Goal: Transaction & Acquisition: Purchase product/service

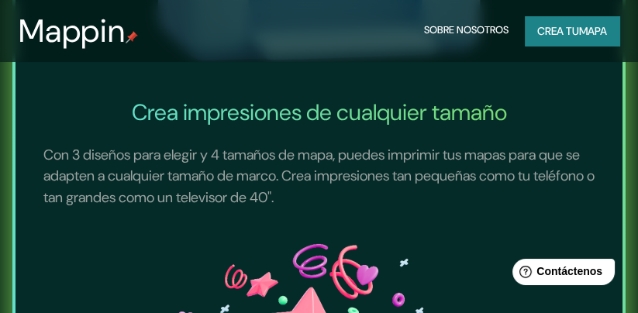
scroll to position [1035, 0]
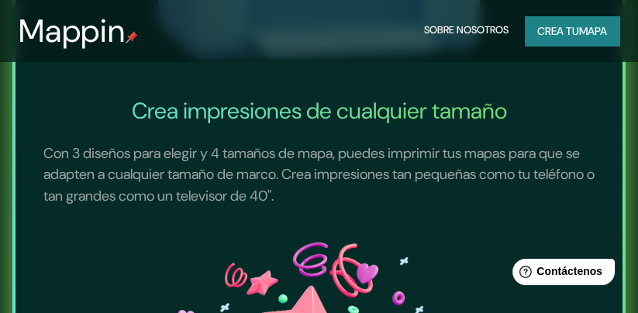
click at [565, 25] on font "Crea tu" at bounding box center [559, 31] width 42 height 14
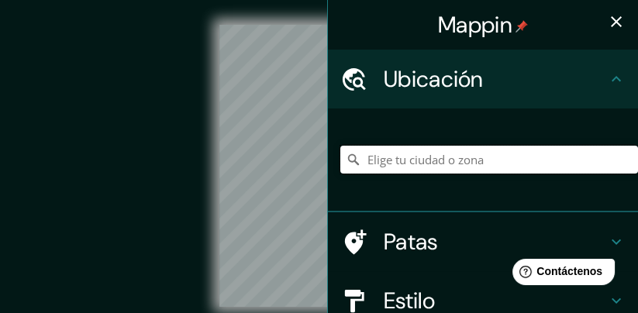
click at [385, 156] on input "Elige tu ciudad o zona" at bounding box center [489, 160] width 298 height 28
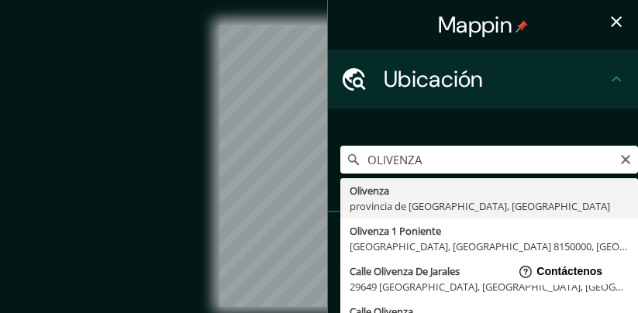
type input "[GEOGRAPHIC_DATA], [GEOGRAPHIC_DATA], [GEOGRAPHIC_DATA]"
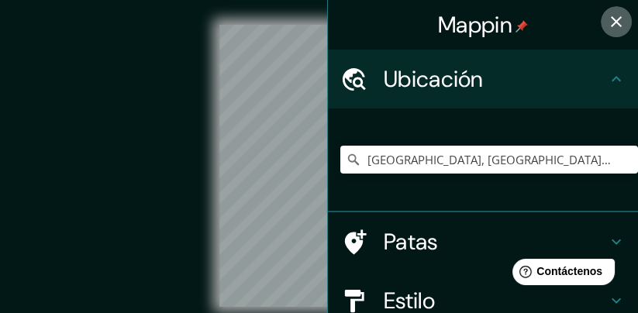
click at [620, 19] on icon "button" at bounding box center [616, 21] width 19 height 19
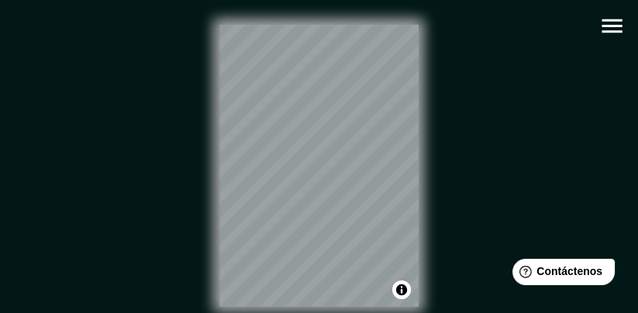
click at [614, 22] on icon "button" at bounding box center [612, 25] width 27 height 27
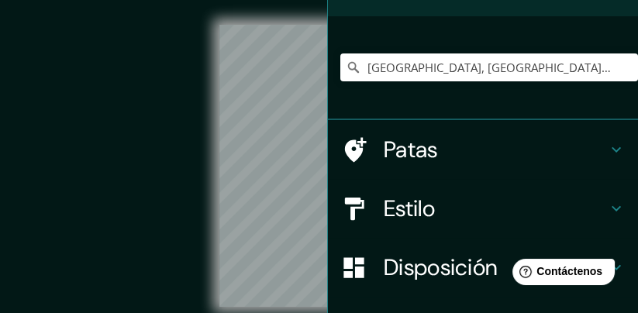
scroll to position [100, 0]
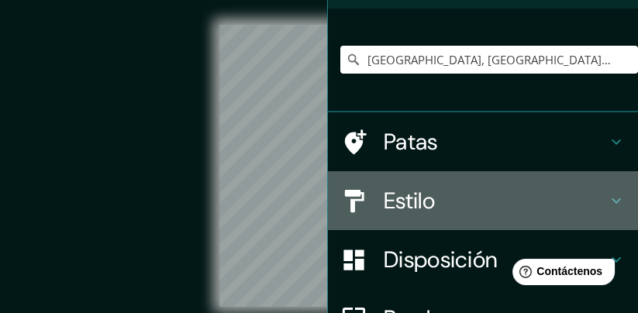
click at [513, 192] on h4 "Estilo" at bounding box center [495, 201] width 223 height 28
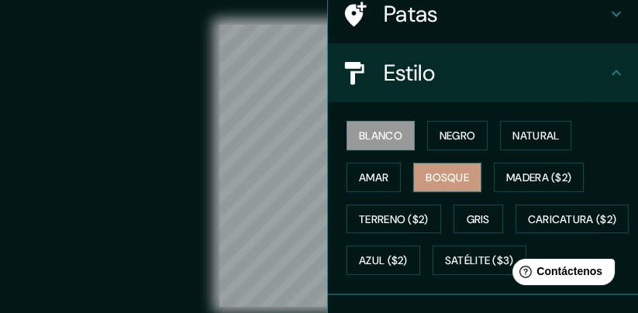
scroll to position [127, 0]
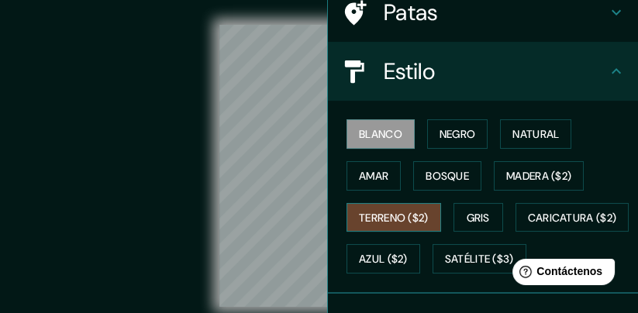
click at [384, 218] on font "Terreno ($2)" at bounding box center [394, 218] width 70 height 14
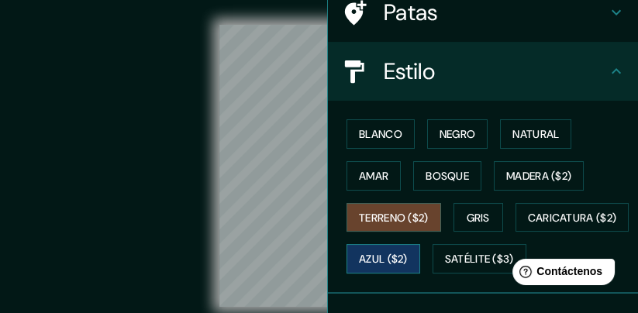
click at [408, 261] on font "Azul ($2)" at bounding box center [383, 260] width 49 height 14
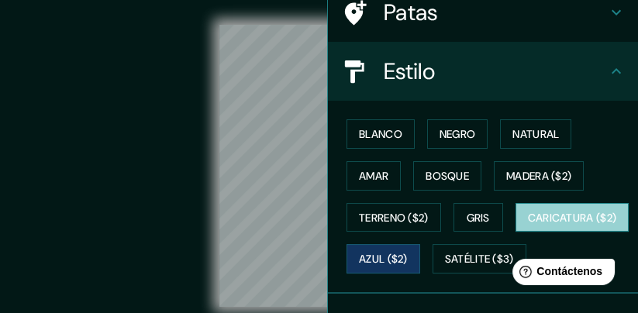
click at [528, 225] on font "Caricatura ($2)" at bounding box center [572, 218] width 89 height 14
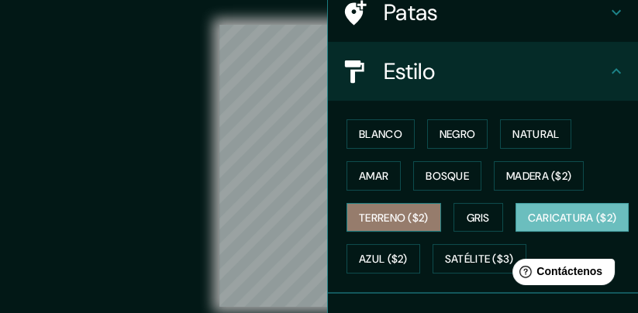
click at [416, 211] on font "Terreno ($2)" at bounding box center [394, 218] width 70 height 14
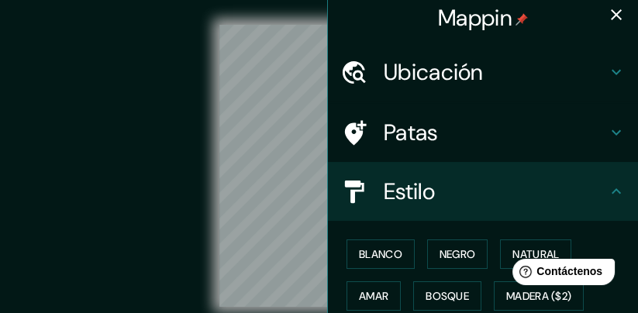
scroll to position [0, 0]
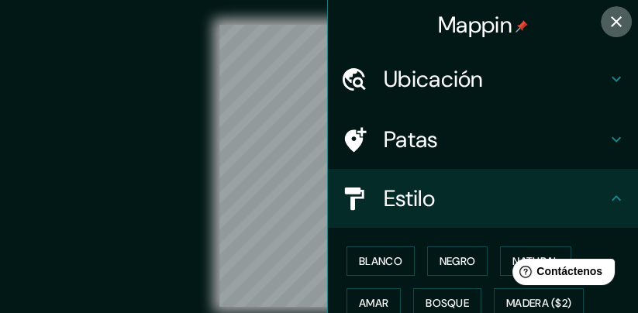
click at [617, 16] on icon "button" at bounding box center [616, 21] width 19 height 19
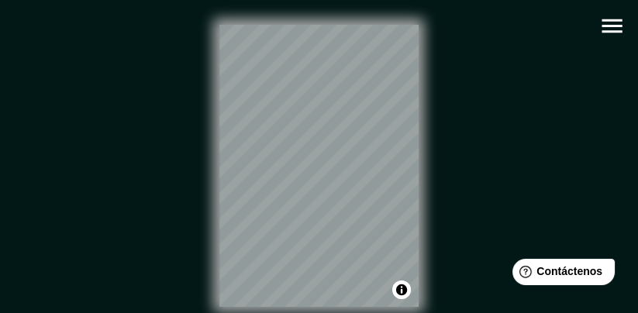
click at [435, 105] on div "© Mapbox © OpenStreetMap Improve this map" at bounding box center [319, 166] width 575 height 282
click at [620, 24] on icon "button" at bounding box center [612, 25] width 27 height 27
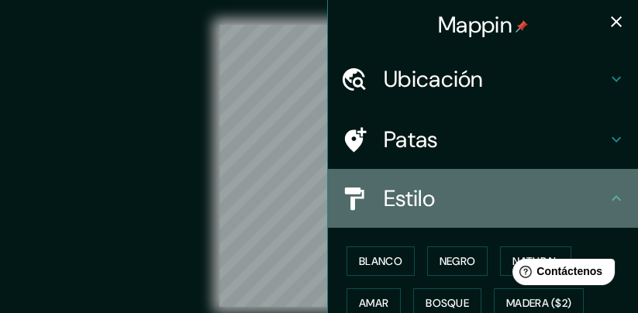
click at [529, 186] on h4 "Estilo" at bounding box center [495, 199] width 223 height 28
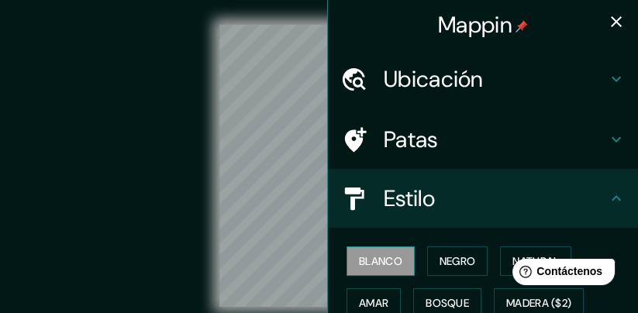
click at [399, 259] on font "Blanco" at bounding box center [380, 261] width 43 height 14
click at [445, 264] on font "Negro" at bounding box center [458, 261] width 36 height 14
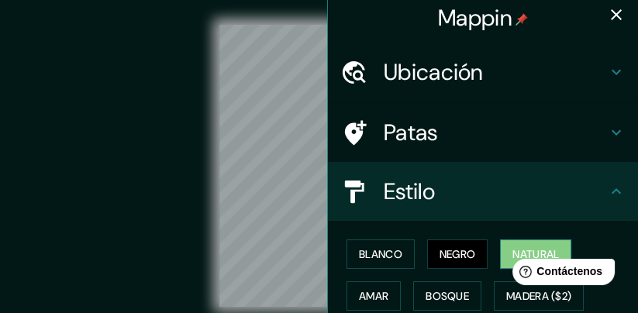
scroll to position [42, 0]
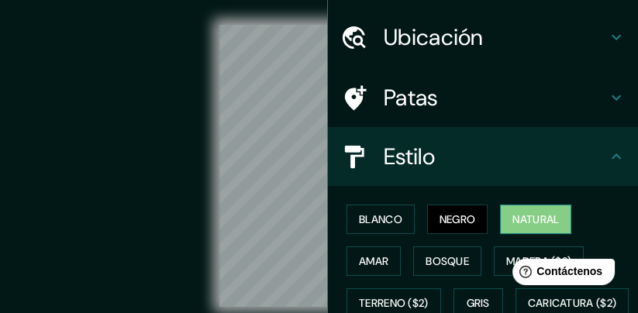
click at [541, 228] on font "Natural" at bounding box center [536, 219] width 47 height 20
click at [266, 219] on div at bounding box center [266, 219] width 12 height 12
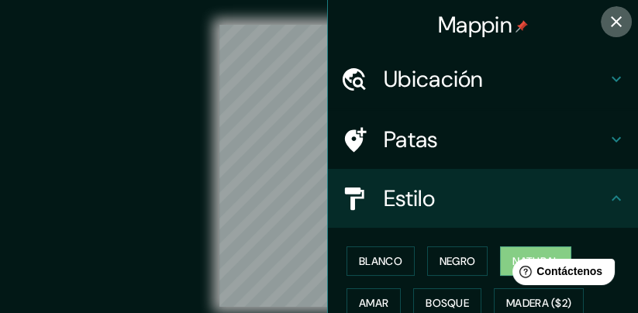
click at [620, 19] on icon "button" at bounding box center [616, 21] width 19 height 19
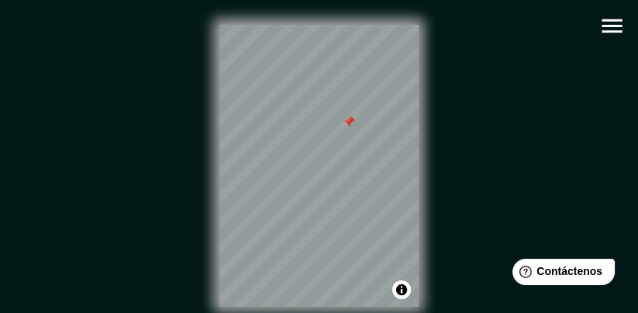
click at [349, 120] on div at bounding box center [349, 122] width 12 height 12
click at [611, 18] on icon "button" at bounding box center [612, 25] width 27 height 27
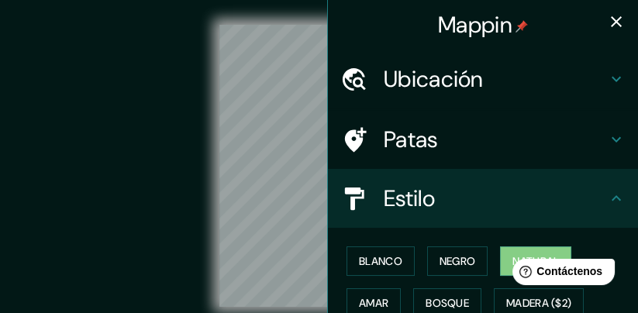
scroll to position [9, 0]
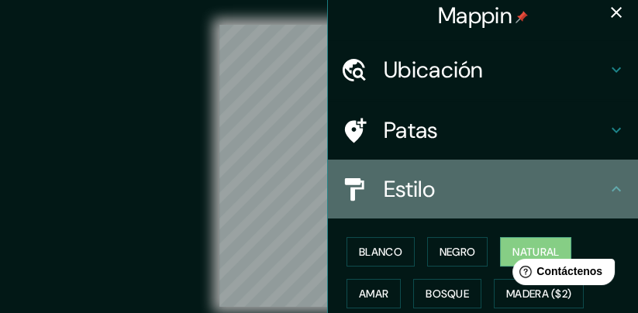
click at [525, 209] on div "Estilo" at bounding box center [483, 189] width 310 height 59
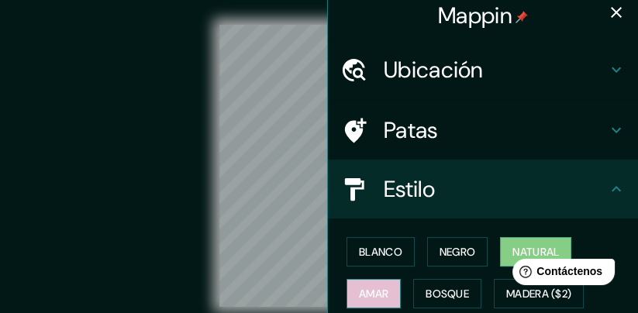
click at [377, 289] on font "Amar" at bounding box center [373, 294] width 29 height 14
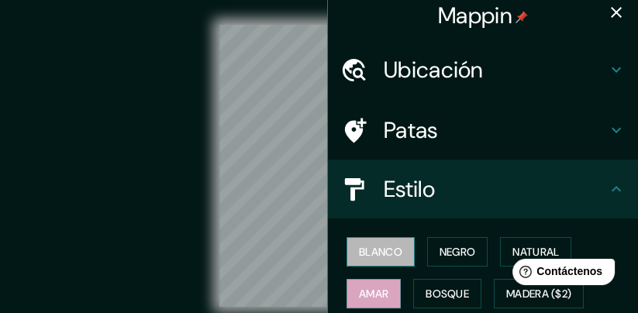
click at [389, 262] on button "Blanco" at bounding box center [381, 251] width 68 height 29
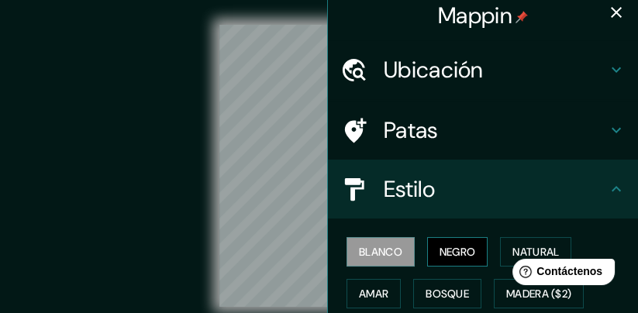
click at [462, 251] on font "Negro" at bounding box center [458, 252] width 36 height 14
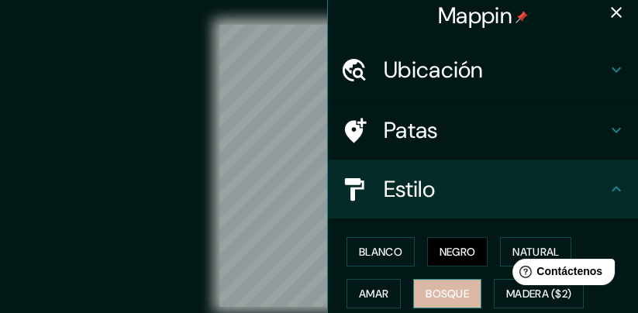
click at [462, 285] on font "Bosque" at bounding box center [447, 294] width 43 height 20
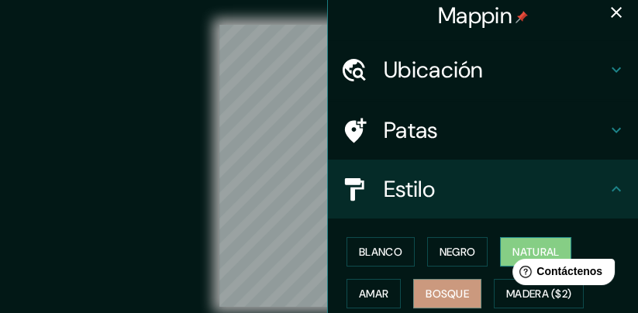
click at [541, 247] on font "Natural" at bounding box center [536, 252] width 47 height 14
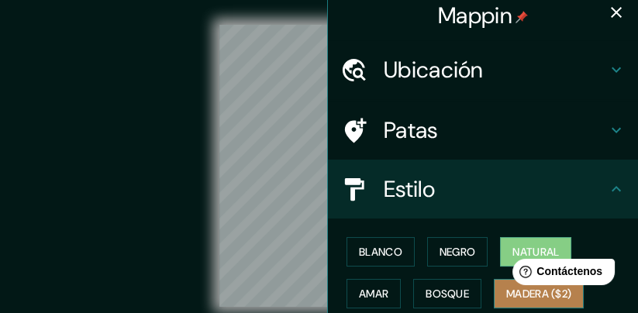
drag, startPoint x: 519, startPoint y: 296, endPoint x: 19, endPoint y: 43, distance: 560.9
click at [519, 296] on font "Madera ($2)" at bounding box center [538, 294] width 65 height 14
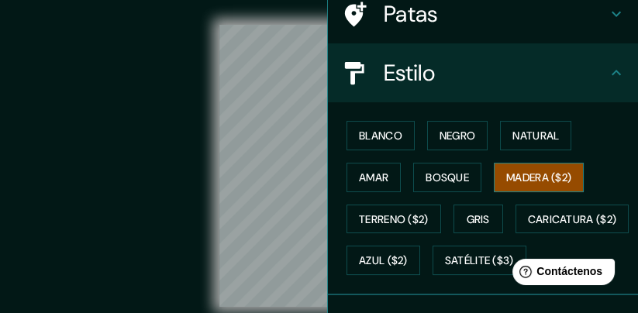
scroll to position [126, 0]
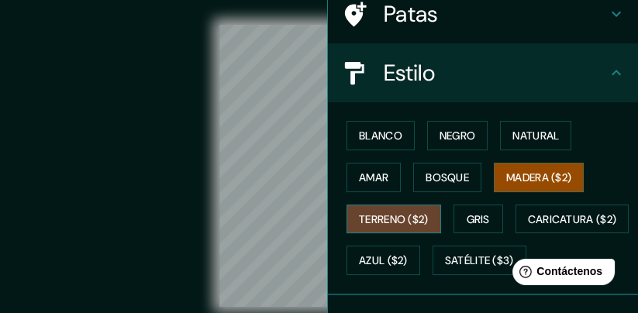
click at [416, 225] on font "Terreno ($2)" at bounding box center [394, 219] width 70 height 20
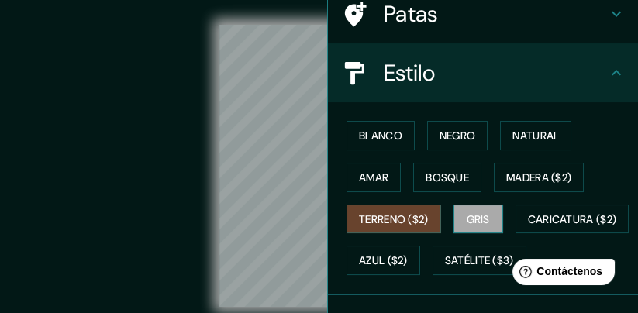
click at [483, 226] on font "Gris" at bounding box center [478, 219] width 23 height 20
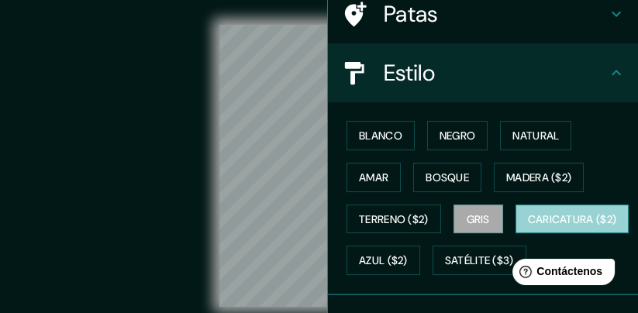
click at [528, 226] on font "Caricatura ($2)" at bounding box center [572, 220] width 89 height 14
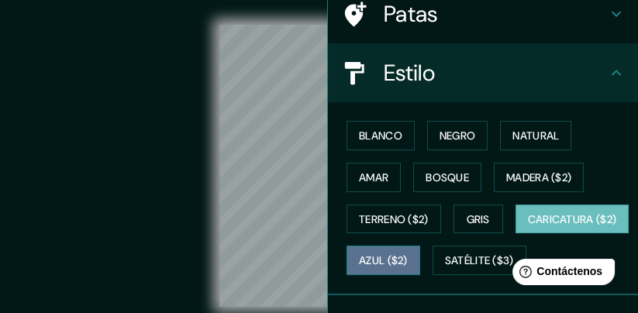
click at [408, 254] on font "Azul ($2)" at bounding box center [383, 261] width 49 height 14
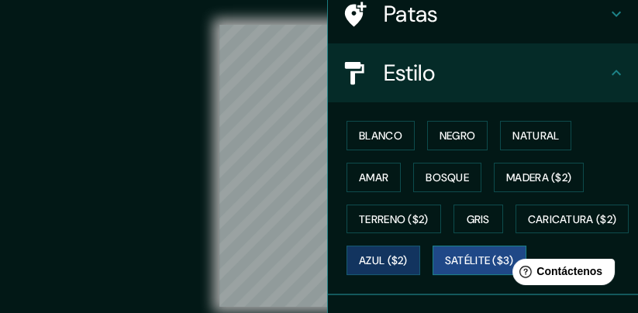
click at [445, 268] on font "Satélite ($3)" at bounding box center [479, 261] width 69 height 14
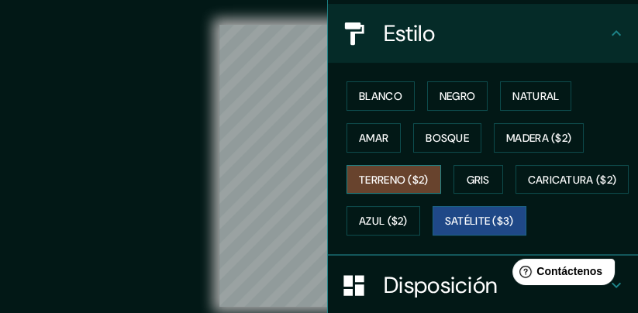
scroll to position [168, 0]
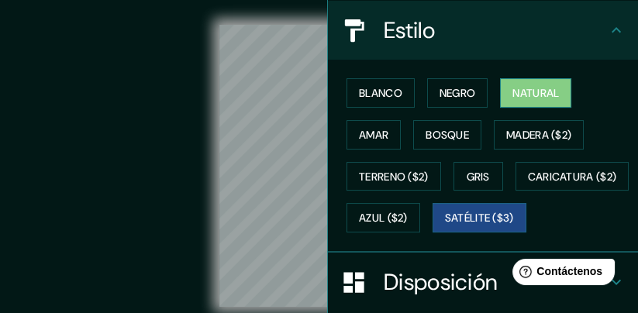
click at [519, 99] on font "Natural" at bounding box center [536, 93] width 47 height 14
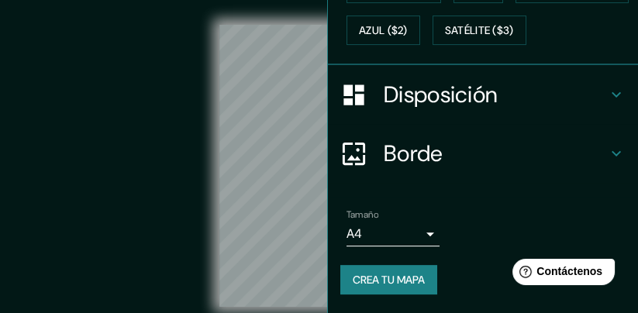
click at [553, 151] on h4 "Borde" at bounding box center [495, 154] width 223 height 28
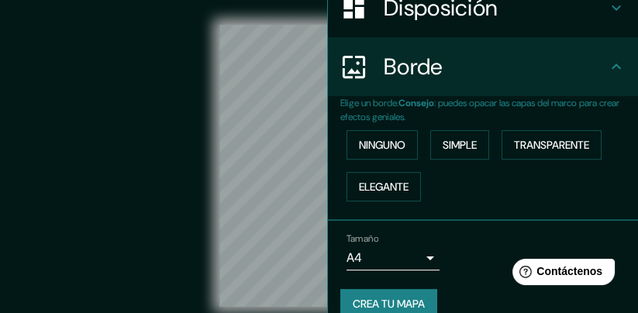
scroll to position [240, 0]
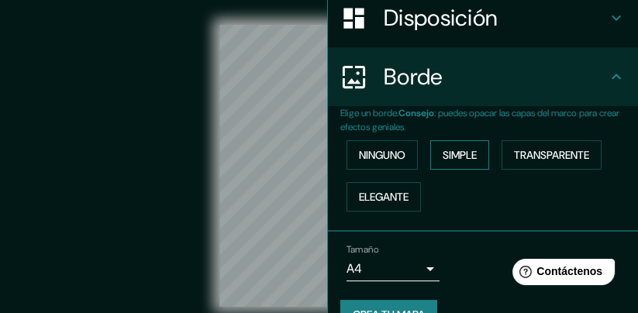
click at [463, 160] on font "Simple" at bounding box center [460, 155] width 34 height 14
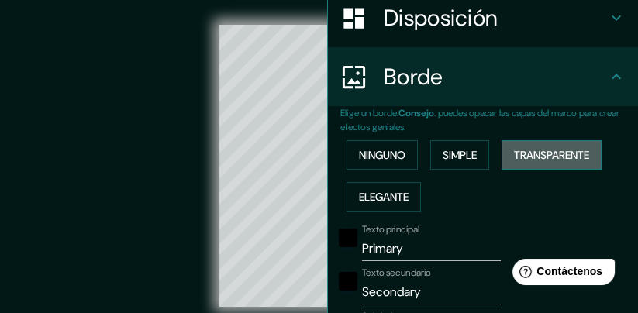
click at [555, 154] on font "Transparente" at bounding box center [551, 155] width 75 height 14
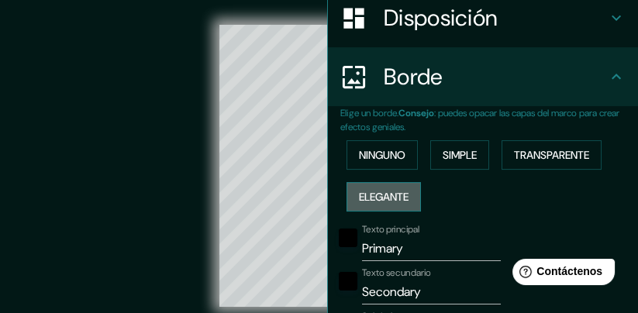
click at [395, 201] on font "Elegante" at bounding box center [384, 197] width 50 height 14
click at [396, 158] on font "Ninguno" at bounding box center [382, 155] width 47 height 14
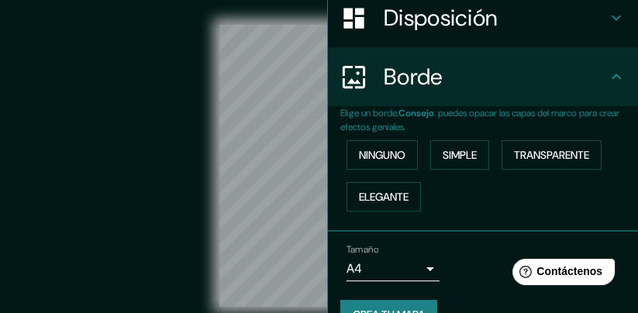
scroll to position [273, 0]
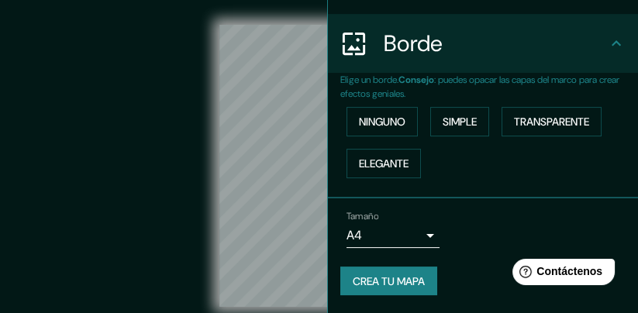
click at [396, 289] on font "Crea tu mapa" at bounding box center [389, 281] width 72 height 20
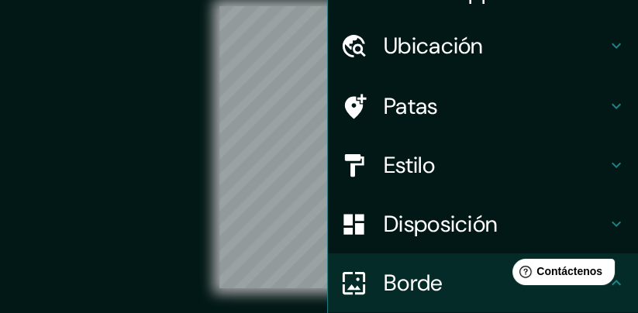
scroll to position [0, 0]
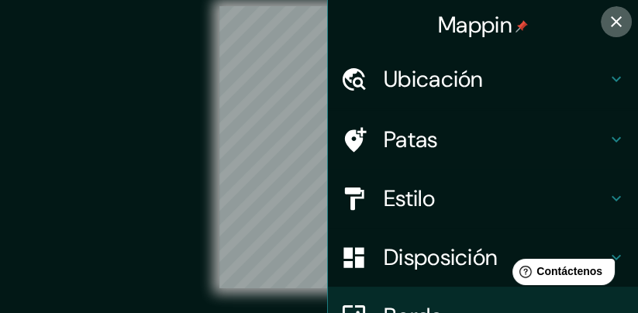
click at [608, 21] on icon "button" at bounding box center [616, 21] width 19 height 19
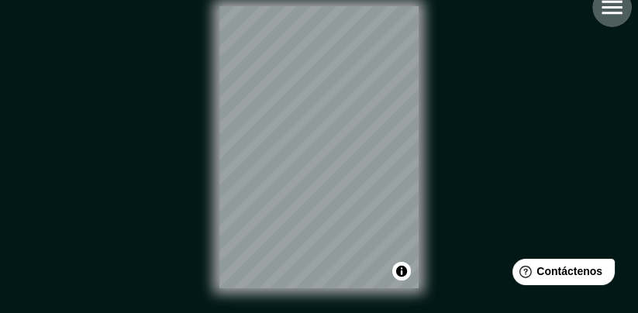
click at [606, 16] on icon "button" at bounding box center [612, 7] width 27 height 27
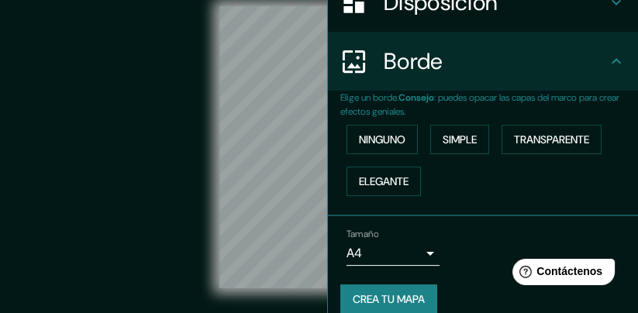
scroll to position [273, 0]
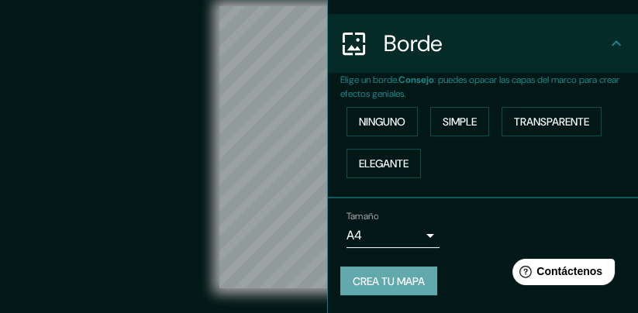
click at [407, 275] on font "Crea tu mapa" at bounding box center [389, 282] width 72 height 14
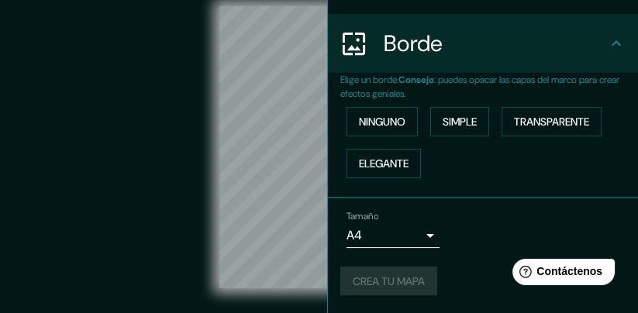
scroll to position [0, 0]
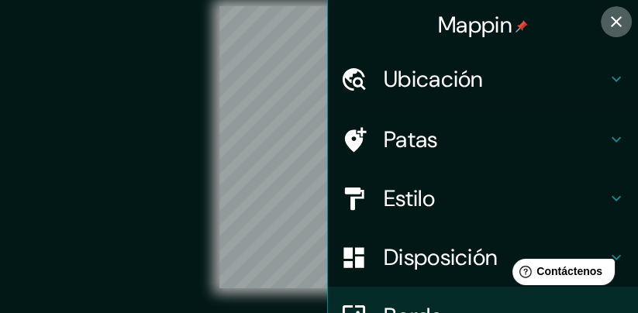
click at [614, 26] on icon "button" at bounding box center [616, 21] width 19 height 19
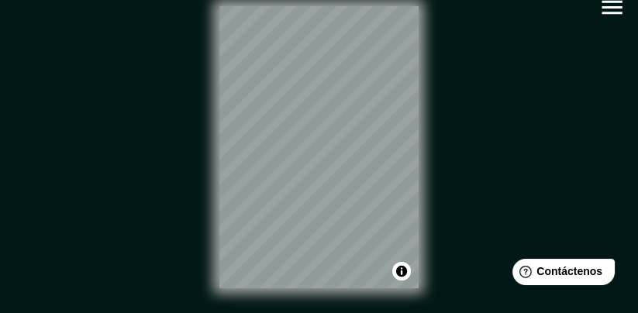
click at [136, 211] on div "© Mapbox © OpenStreetMap Improve this map" at bounding box center [319, 147] width 575 height 282
